Goal: Information Seeking & Learning: Understand process/instructions

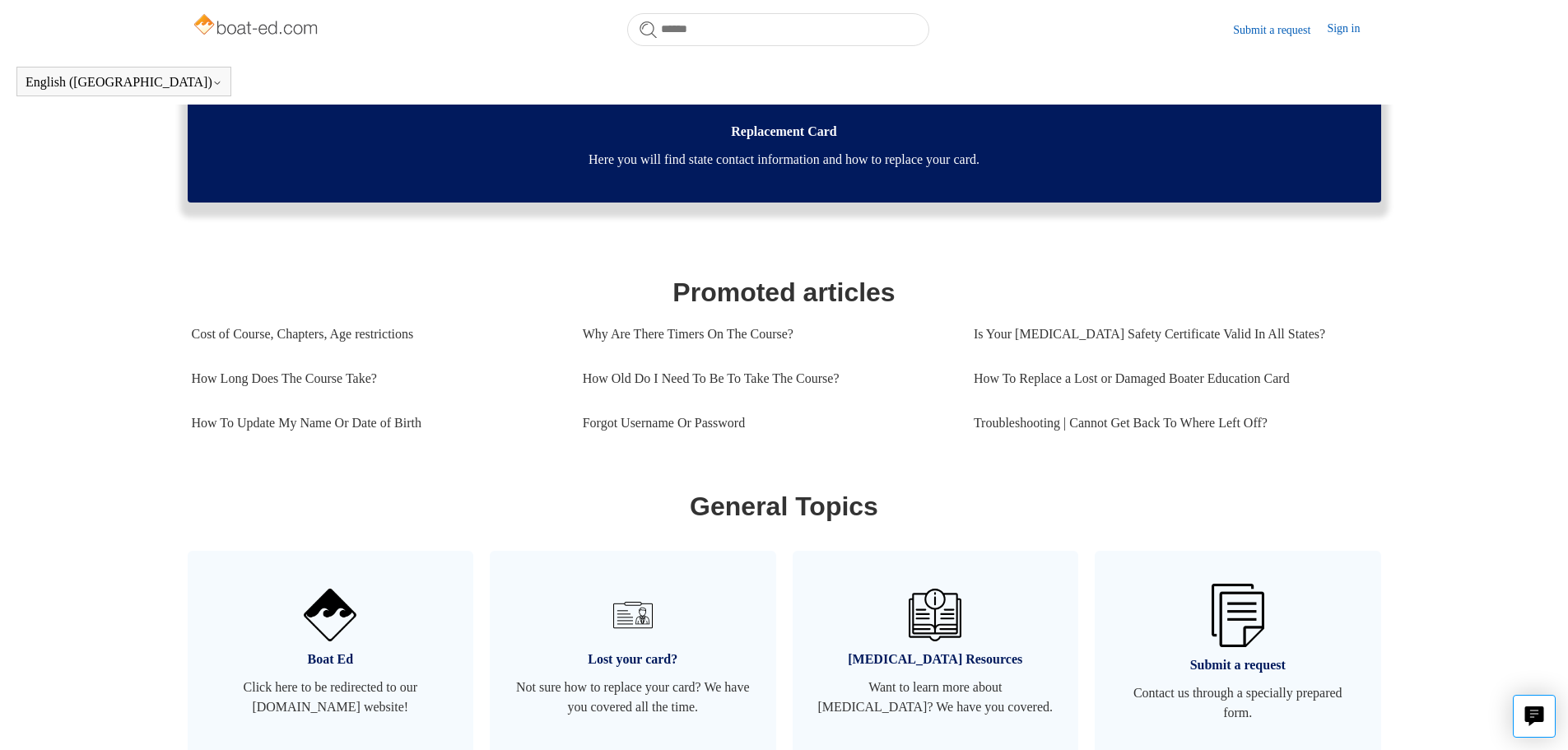
scroll to position [165, 0]
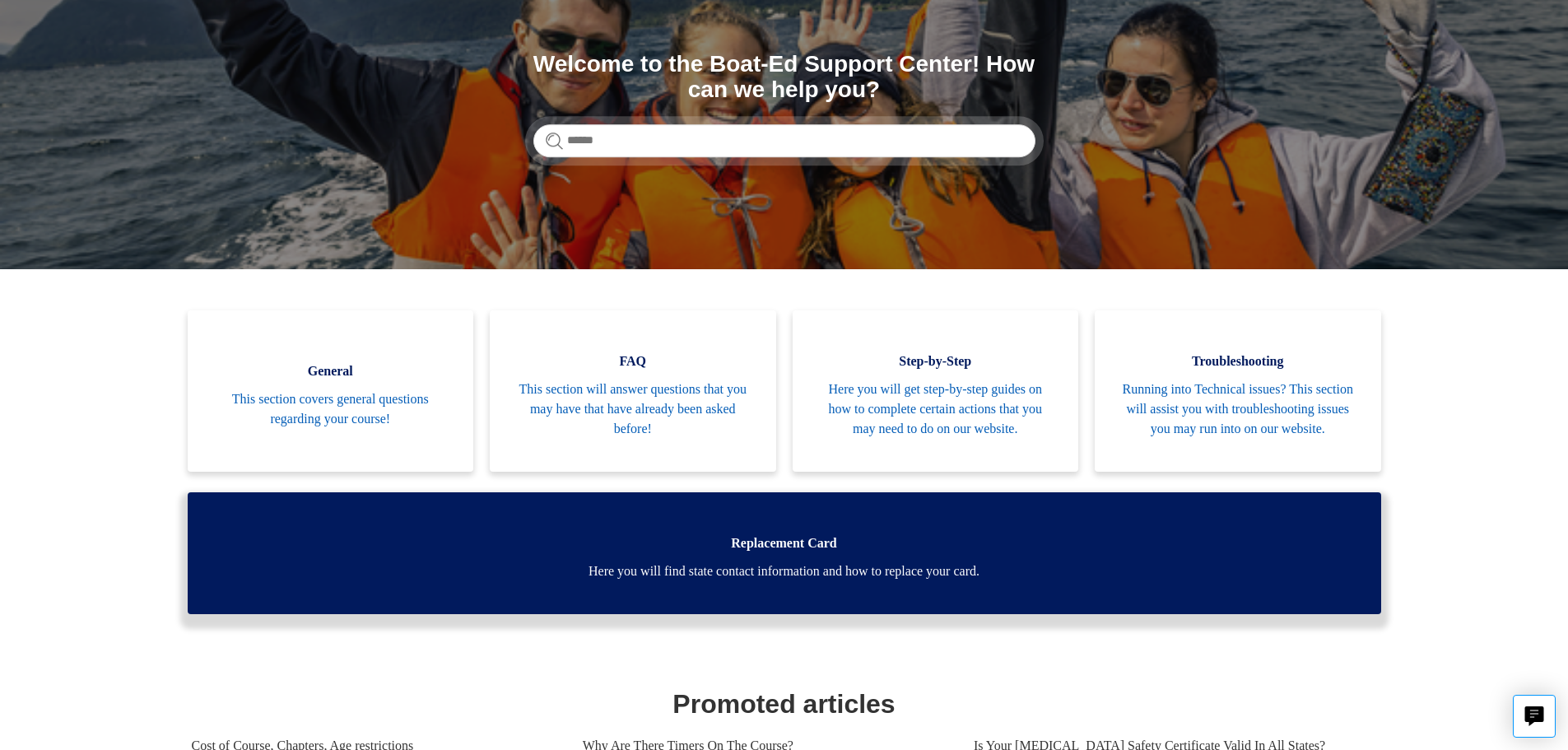
click at [846, 582] on span "Here you will find state contact information and how to replace your card." at bounding box center [784, 571] width 1144 height 20
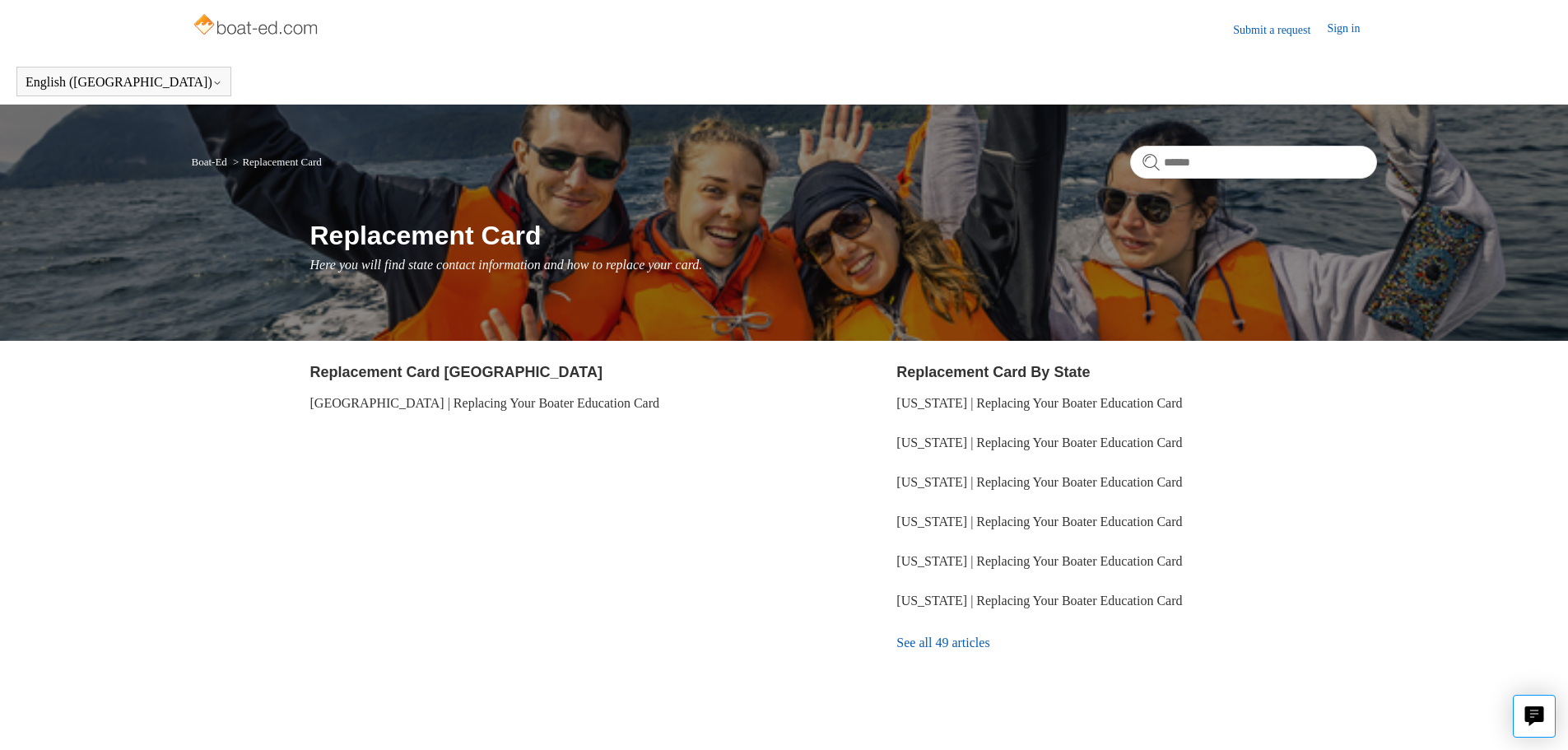
click at [969, 647] on link "See all 49 articles" at bounding box center [1136, 643] width 480 height 45
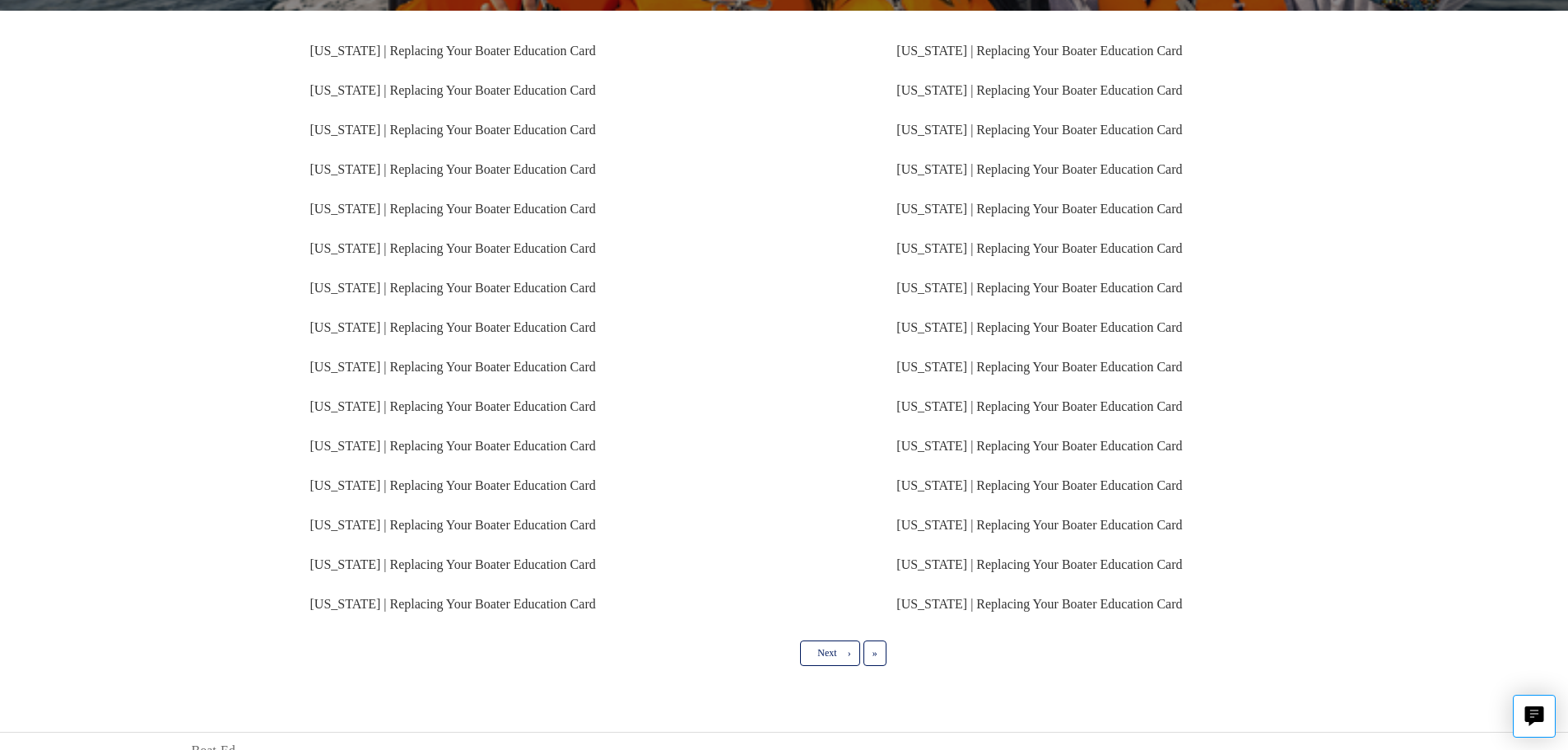
scroll to position [322, 0]
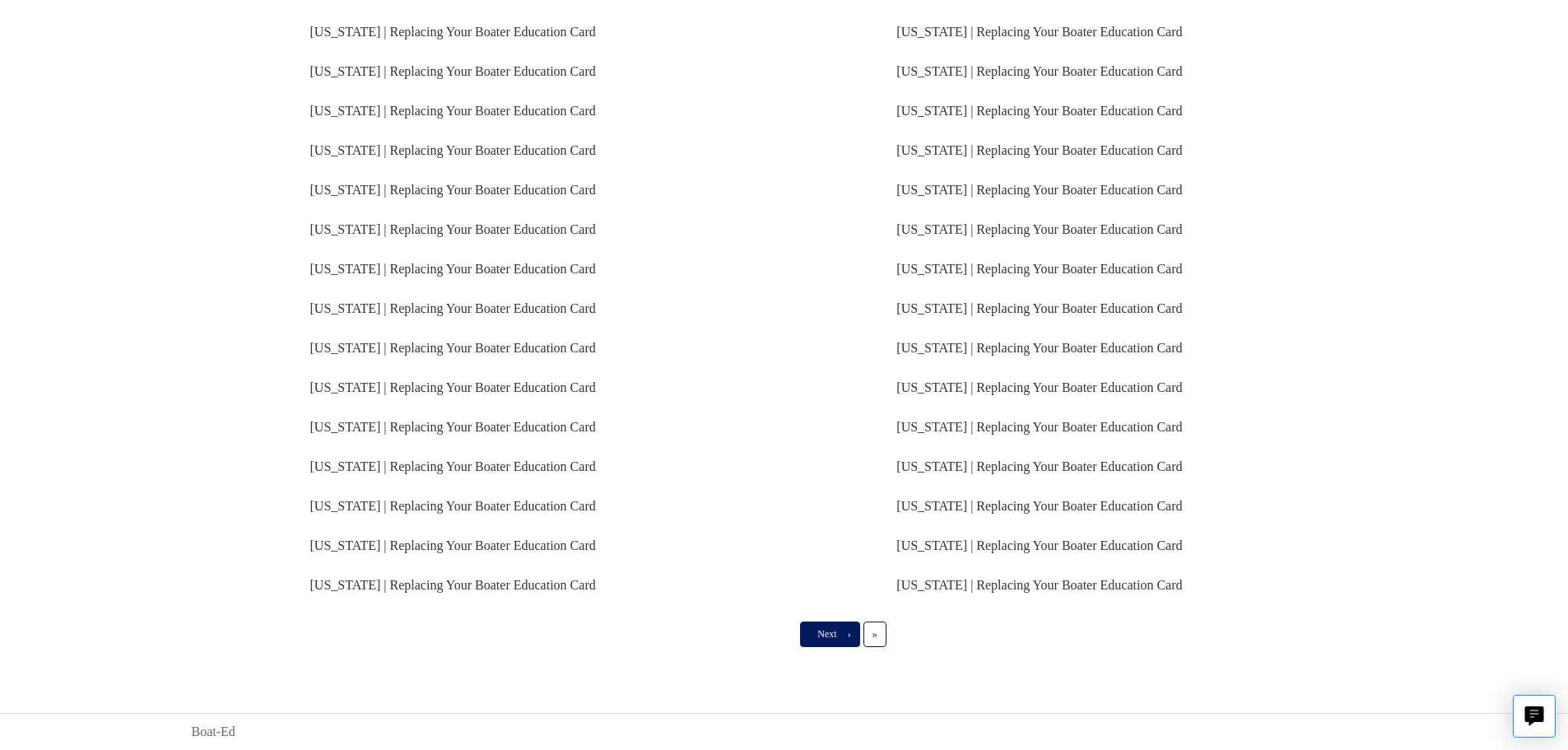
click at [818, 631] on span "Next" at bounding box center [827, 633] width 19 height 11
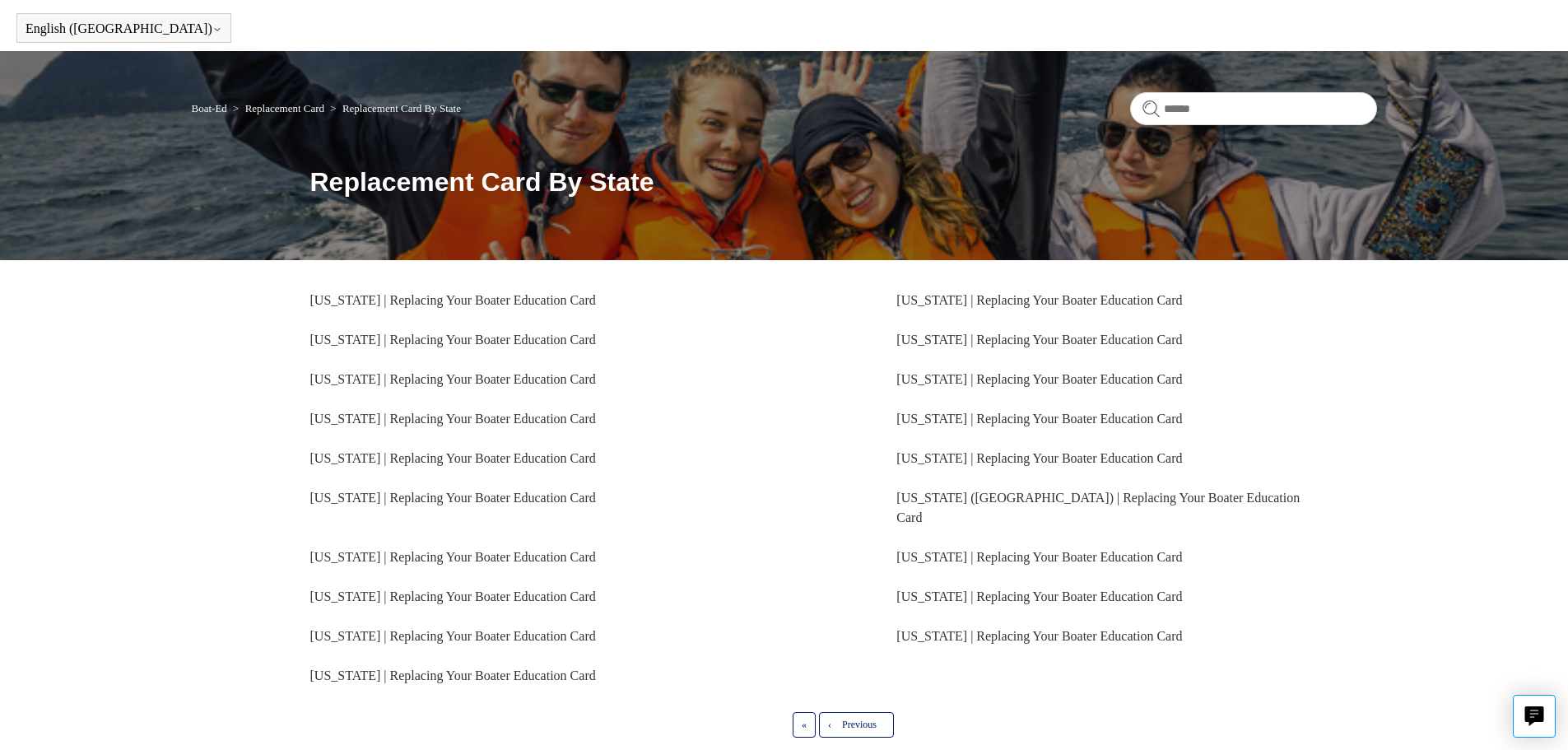
scroll to position [82, 0]
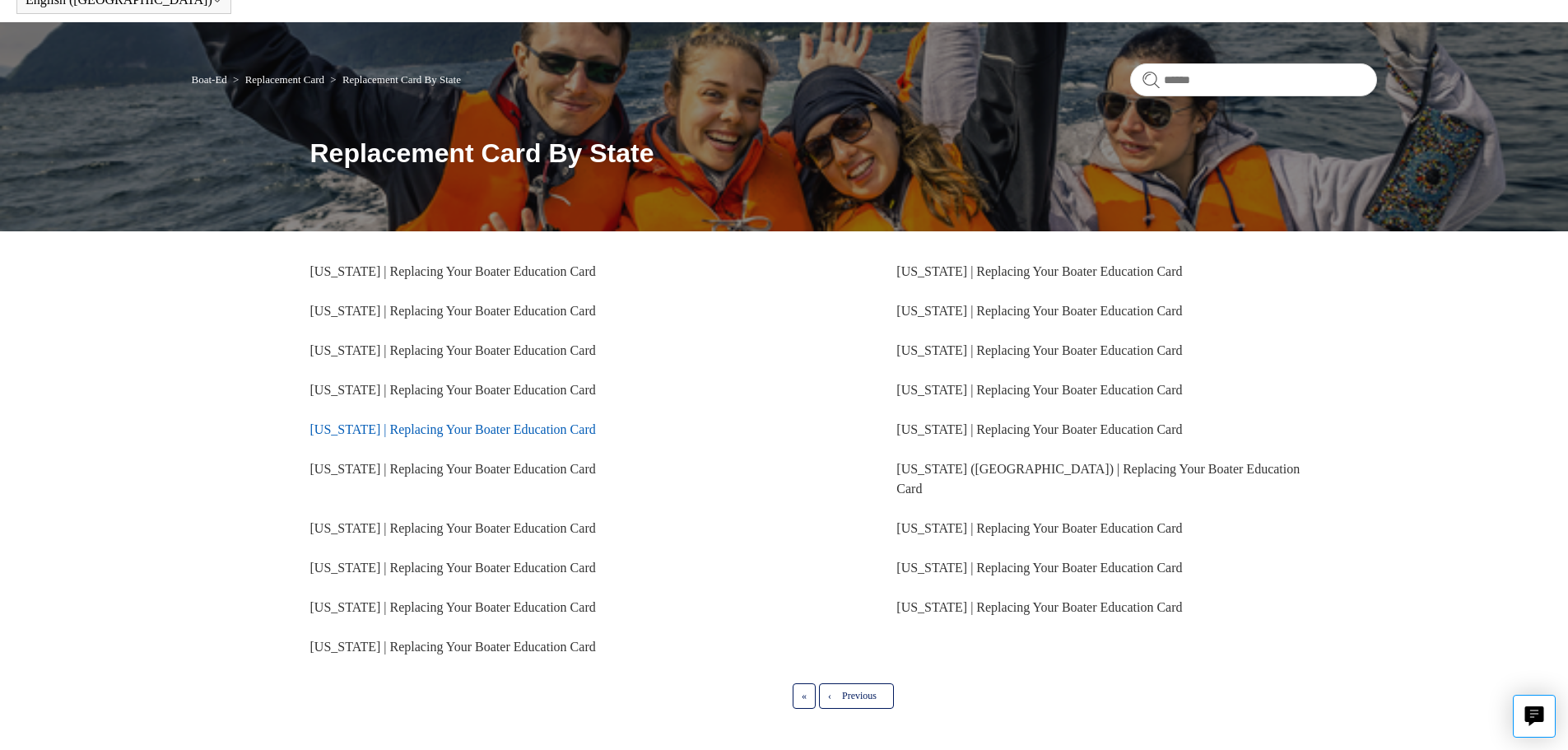
click at [441, 423] on link "Hawaii | Replacing Your Boater Education Card" at bounding box center [453, 430] width 285 height 14
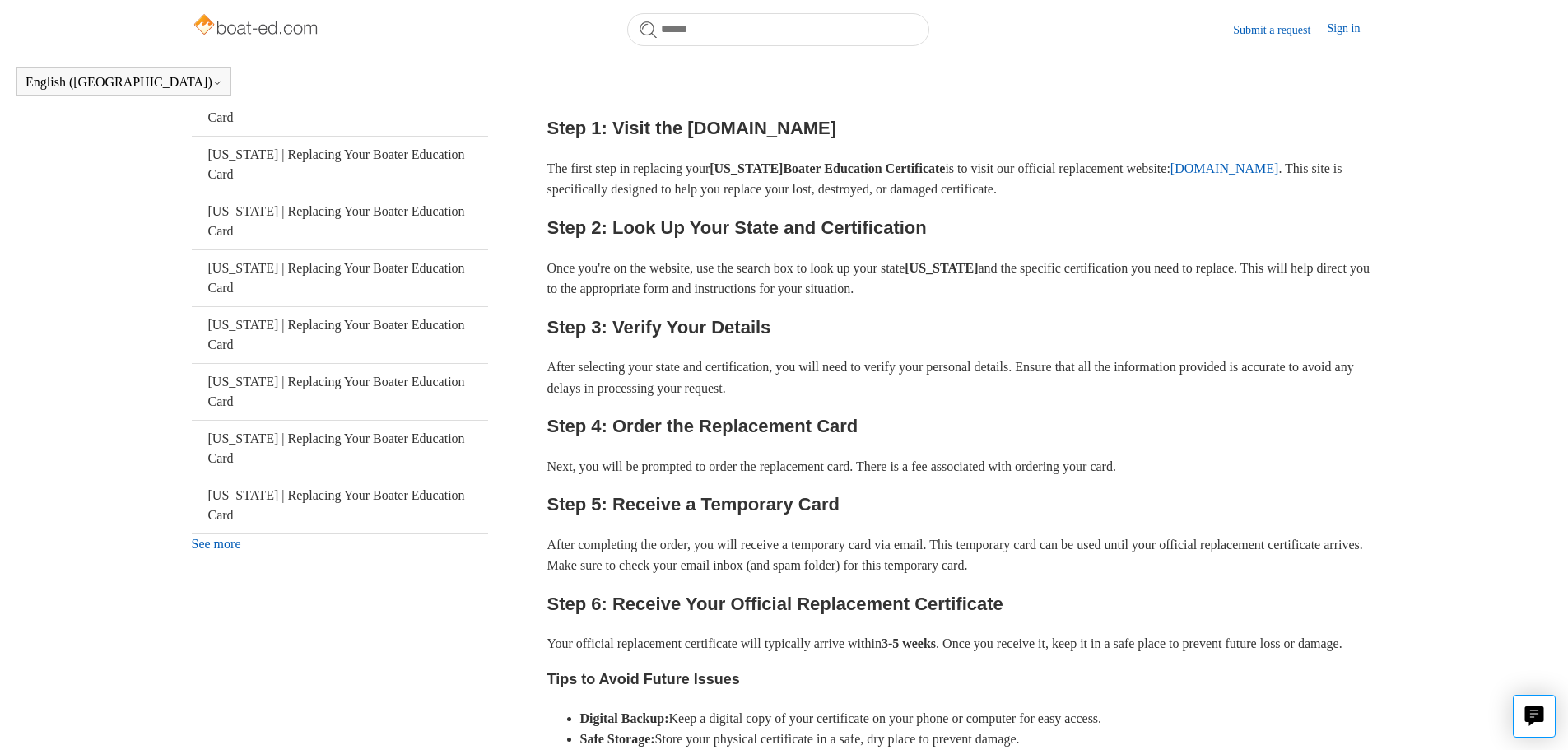
scroll to position [531, 0]
